Goal: Register for event/course

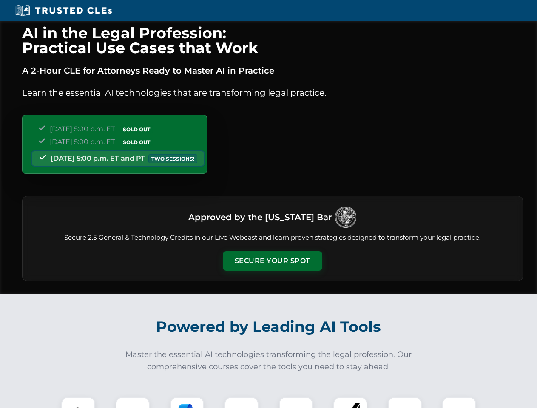
click at [272, 261] on button "Secure Your Spot" at bounding box center [272, 261] width 99 height 20
click at [78, 402] on img at bounding box center [78, 413] width 25 height 25
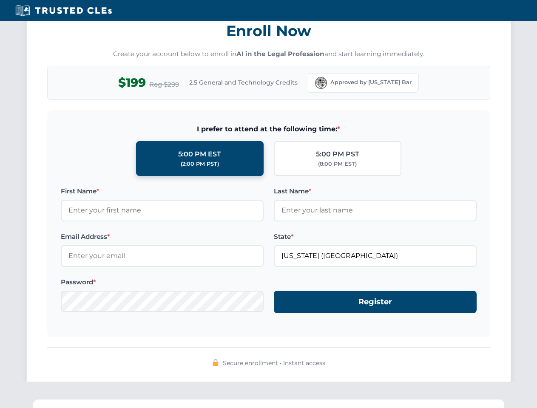
scroll to position [834, 0]
